Goal: Transaction & Acquisition: Purchase product/service

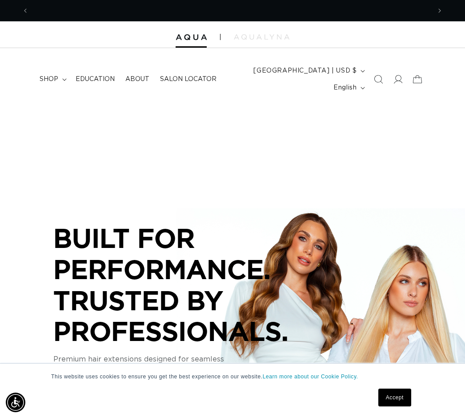
scroll to position [0, 402]
click at [53, 78] on span "shop" at bounding box center [49, 79] width 19 height 8
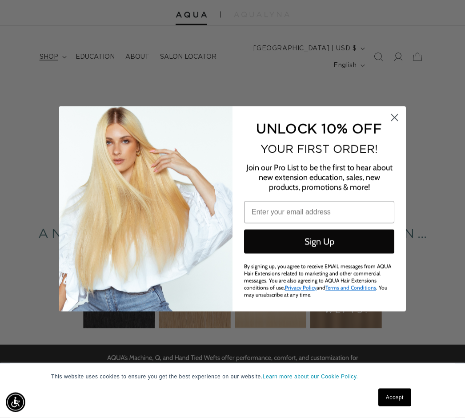
scroll to position [23, 0]
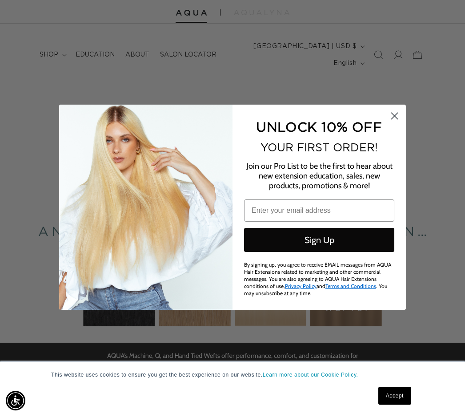
click at [402, 122] on circle "Close dialog" at bounding box center [394, 117] width 15 height 15
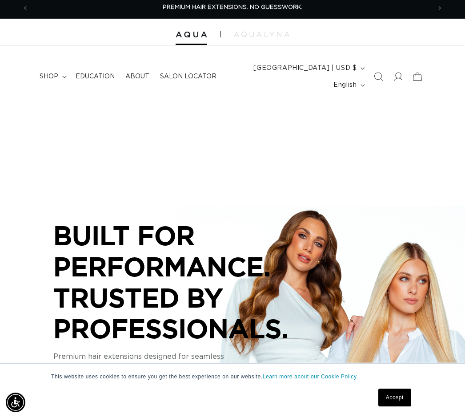
scroll to position [0, 0]
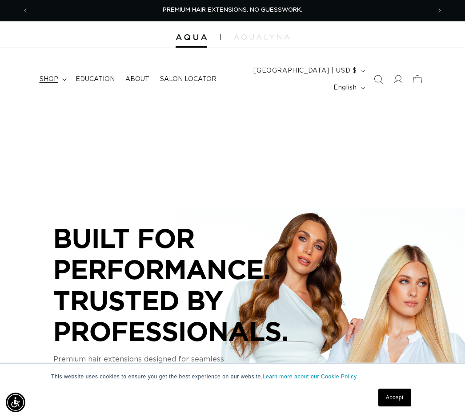
click at [51, 73] on summary "shop" at bounding box center [52, 79] width 36 height 19
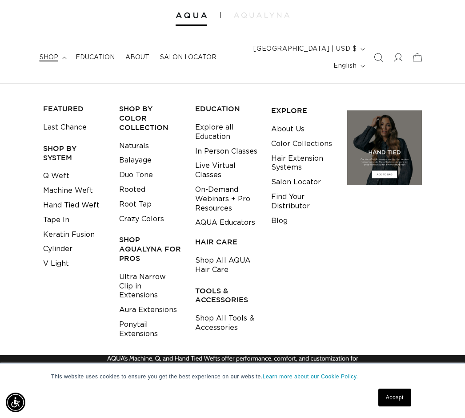
scroll to position [0, 804]
click at [129, 182] on link "Rooted" at bounding box center [132, 189] width 26 height 15
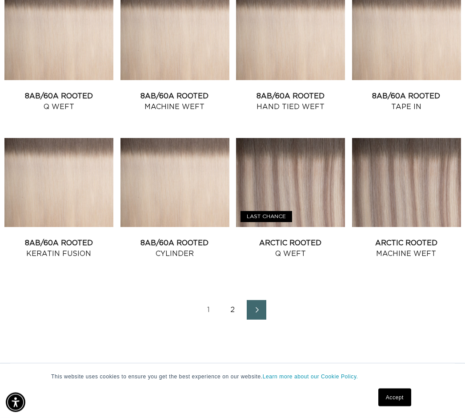
scroll to position [828, 0]
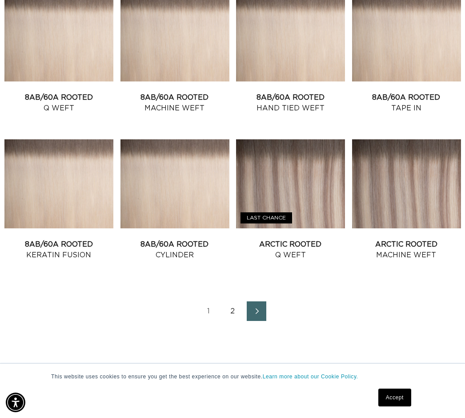
click at [259, 311] on icon "Next page" at bounding box center [257, 311] width 12 height 6
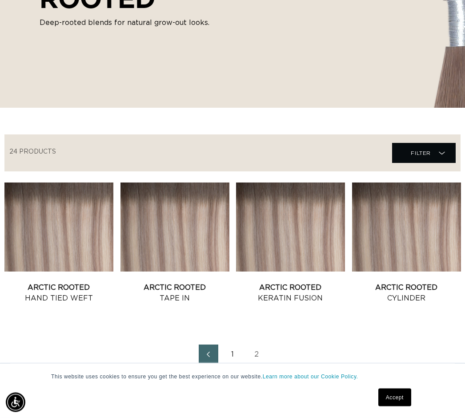
scroll to position [198, 0]
click at [209, 357] on icon "Previous page" at bounding box center [208, 354] width 12 height 6
